Goal: Navigation & Orientation: Find specific page/section

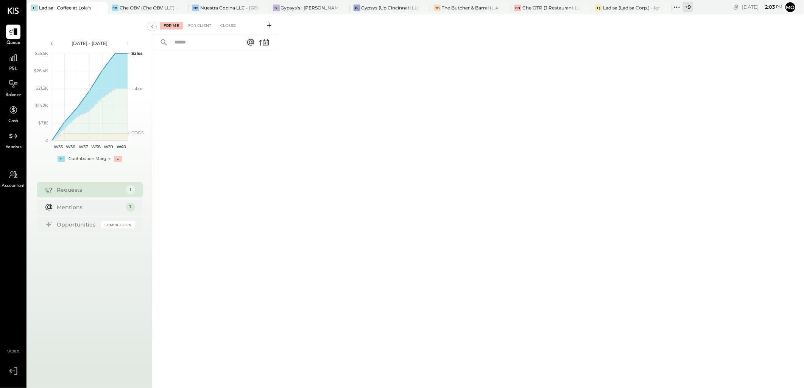
click at [198, 29] on div "For Client" at bounding box center [199, 26] width 31 height 8
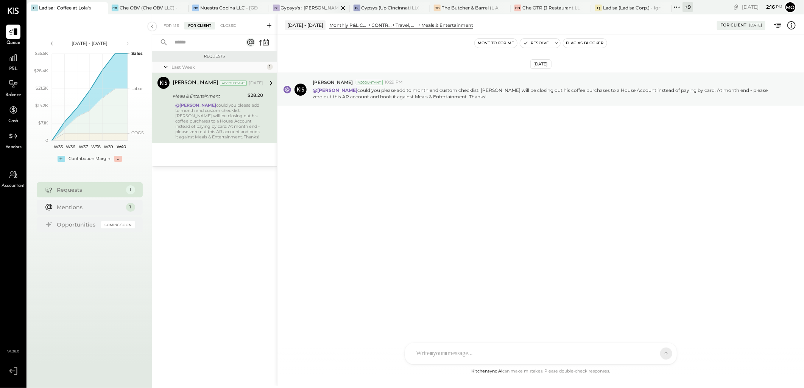
click at [294, 5] on div "Gypsys's : [PERSON_NAME] on the levee" at bounding box center [310, 8] width 58 height 6
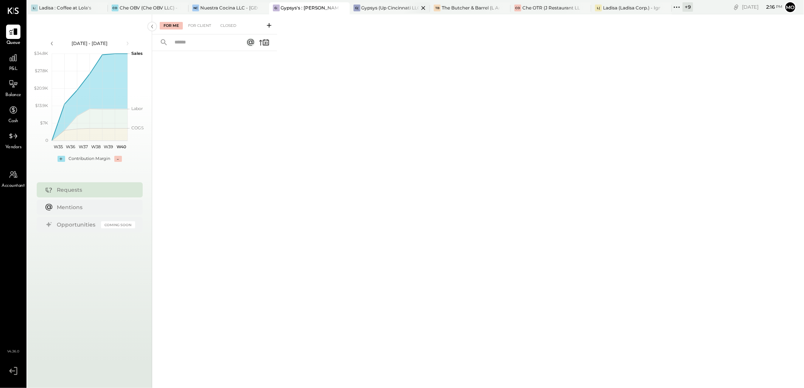
click at [384, 6] on div "Gypsys (Up Cincinnati LLC) - Ignite" at bounding box center [390, 8] width 58 height 6
click at [453, 8] on div "The Butcher & Barrel (L Argento LLC) - [GEOGRAPHIC_DATA]" at bounding box center [471, 8] width 58 height 6
